Goal: Transaction & Acquisition: Book appointment/travel/reservation

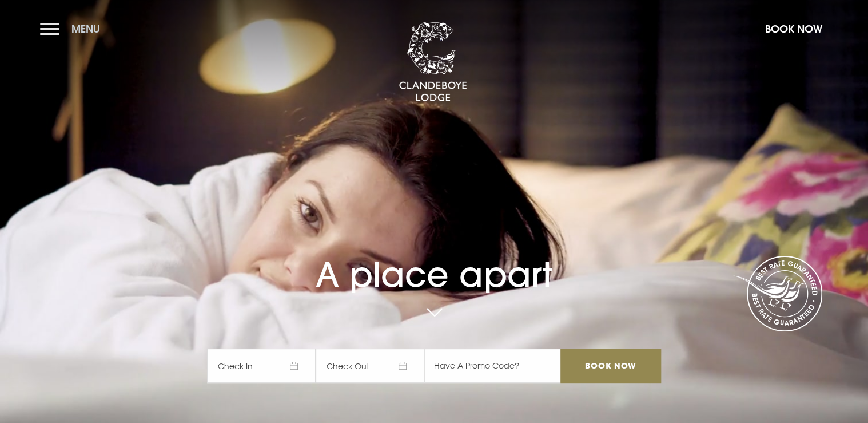
click at [49, 30] on button "Menu" at bounding box center [73, 29] width 66 height 25
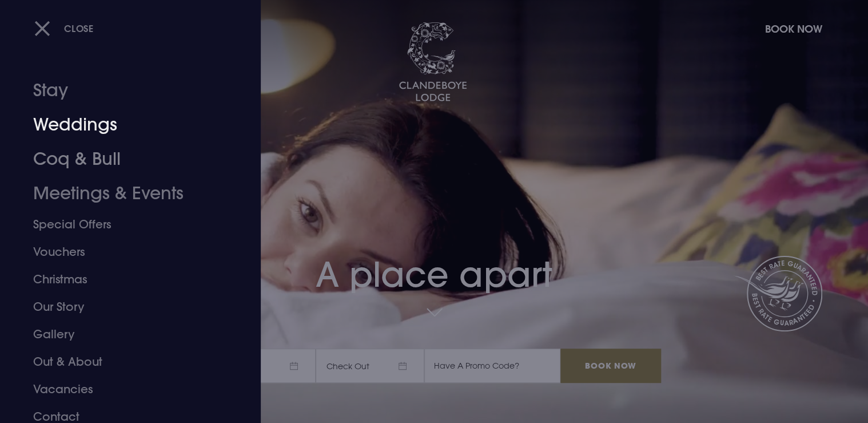
click at [80, 127] on link "Weddings" at bounding box center [123, 125] width 181 height 34
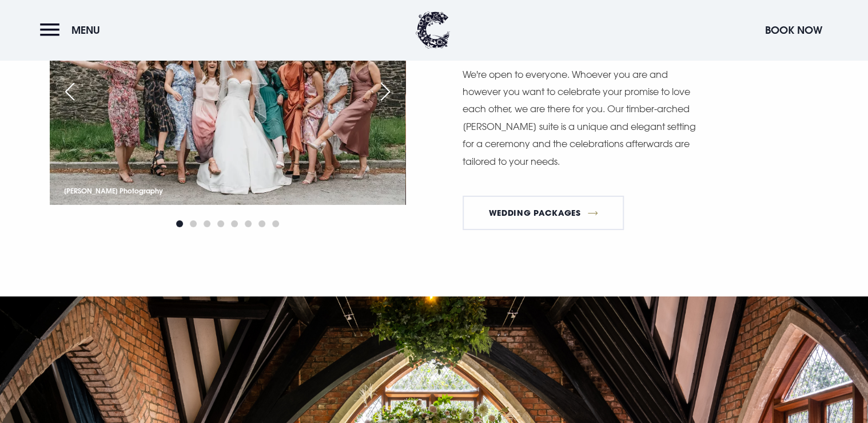
scroll to position [1693, 0]
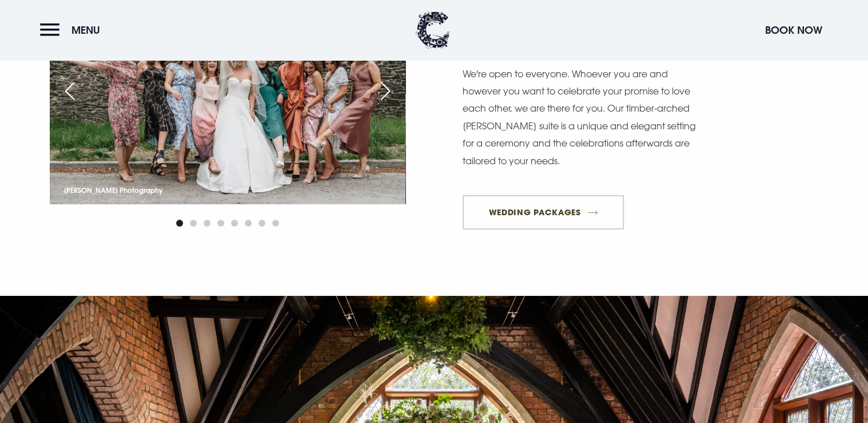
click at [551, 201] on link "Wedding Packages" at bounding box center [543, 212] width 161 height 34
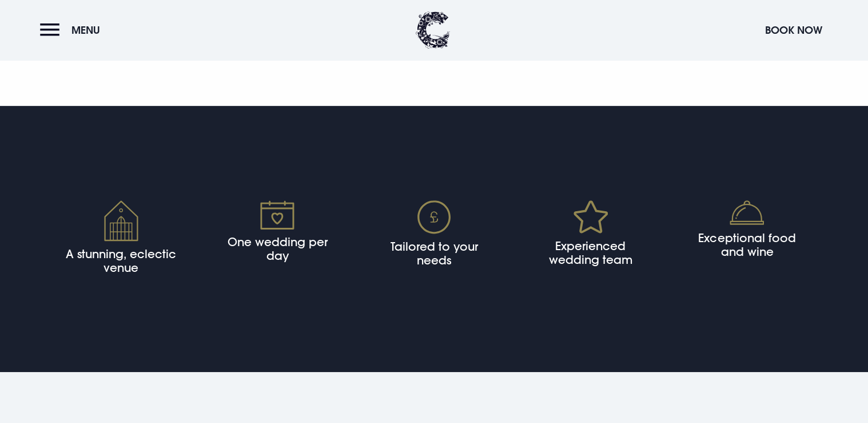
scroll to position [2243, 0]
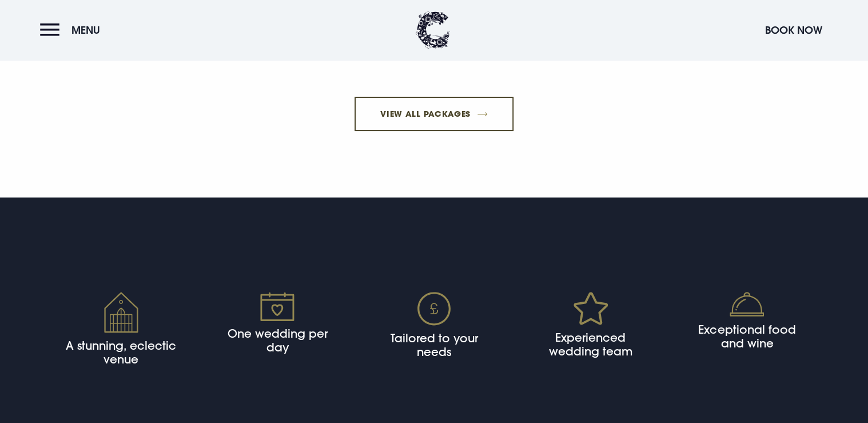
click at [442, 131] on link "View All Packages" at bounding box center [435, 114] width 160 height 34
